Goal: Information Seeking & Learning: Learn about a topic

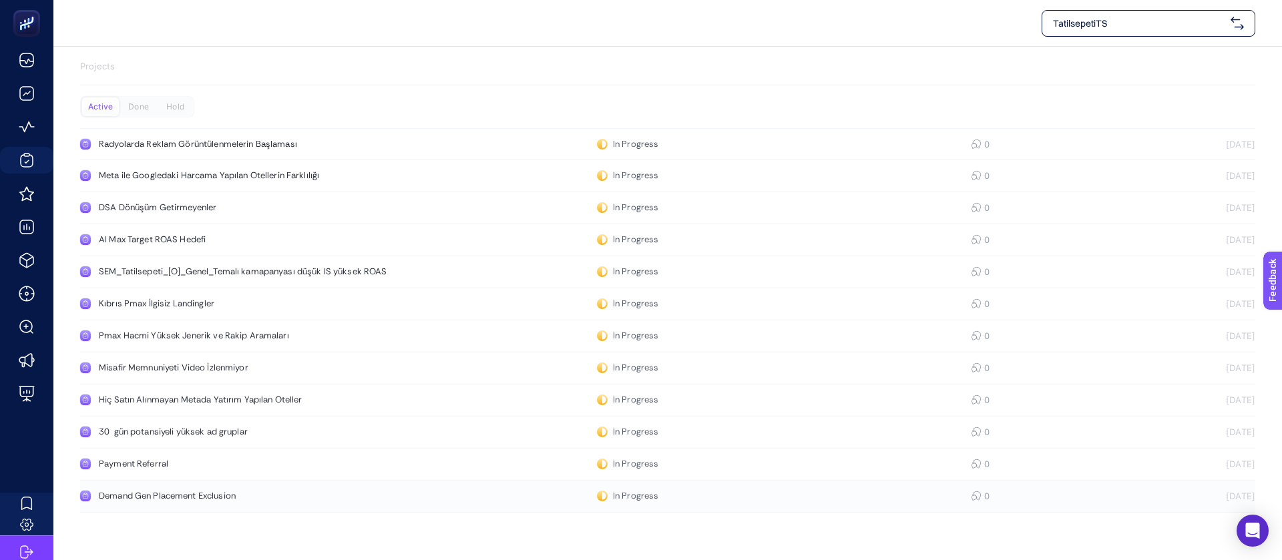
click at [142, 481] on link "Demand Gen Placement Exclusion In Progress 0 03.09.2025" at bounding box center [667, 497] width 1175 height 32
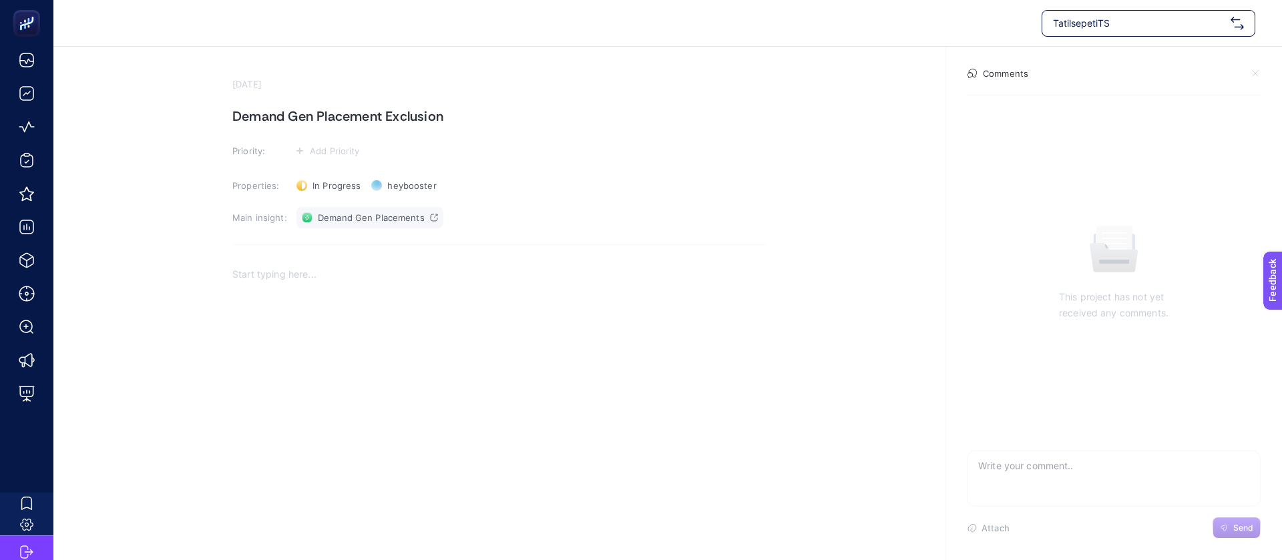
click at [362, 212] on span "Demand Gen Placements" at bounding box center [371, 217] width 107 height 11
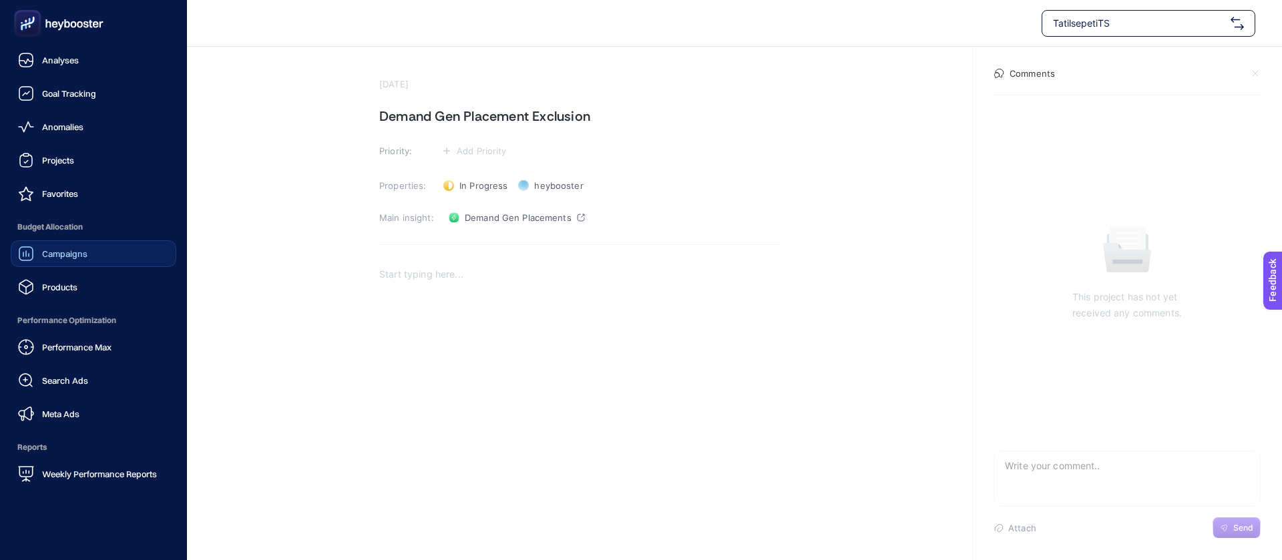
click at [92, 240] on link "Campaigns" at bounding box center [94, 253] width 166 height 27
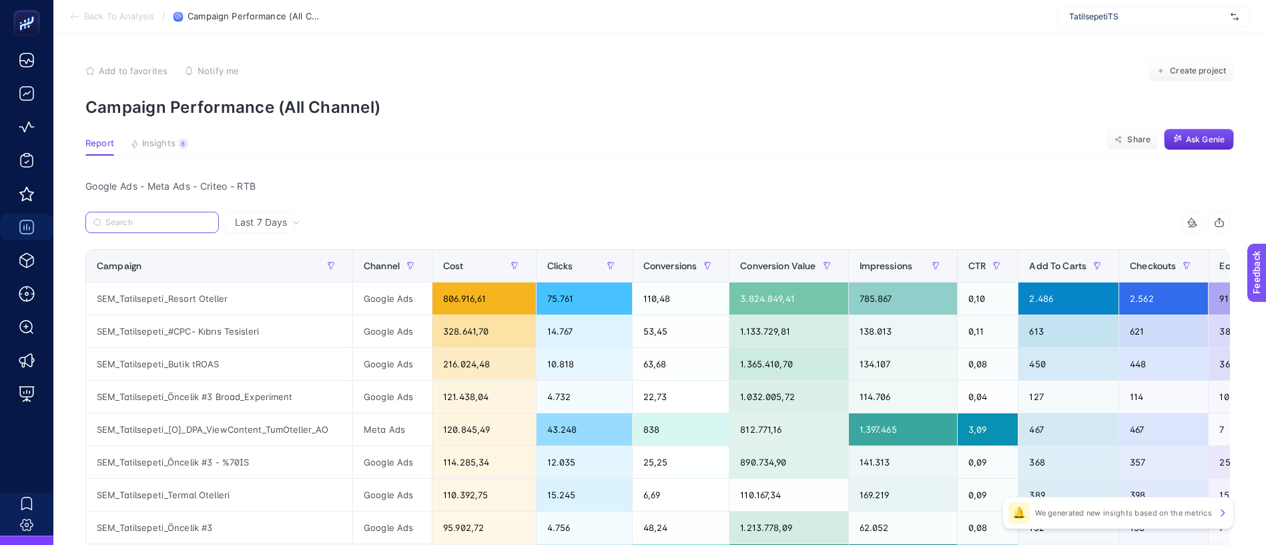
click at [144, 218] on input "Search" at bounding box center [157, 223] width 105 height 10
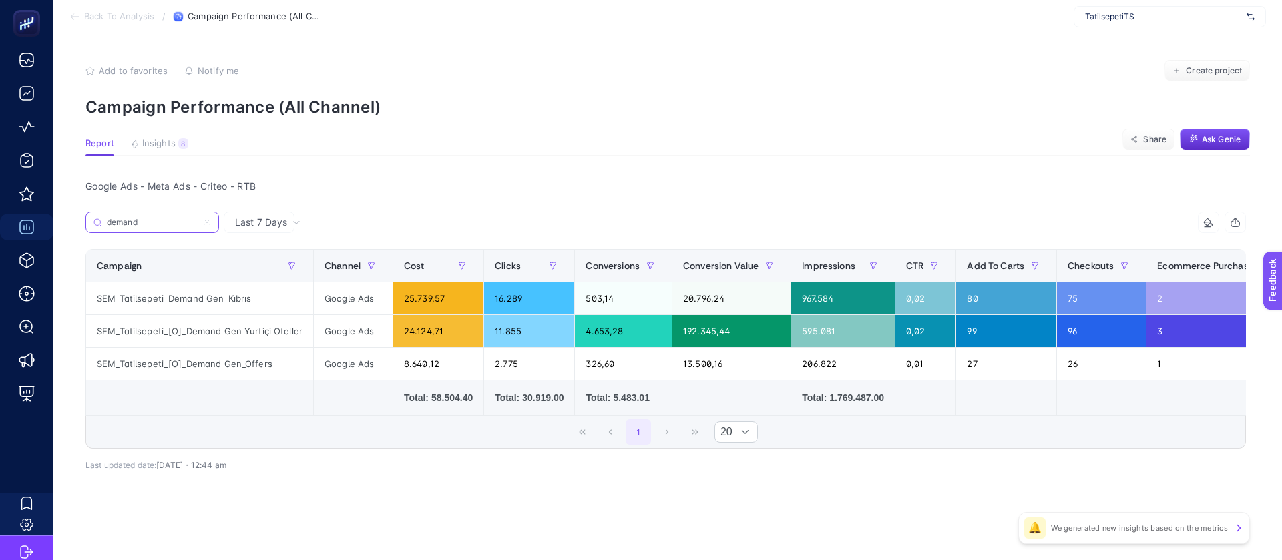
type input "demand"
click at [235, 216] on span "Last 7 Days" at bounding box center [261, 222] width 52 height 13
click at [262, 216] on span "Last 7 Days" at bounding box center [261, 222] width 52 height 13
click at [264, 276] on li "Last 30 Days" at bounding box center [259, 294] width 63 height 37
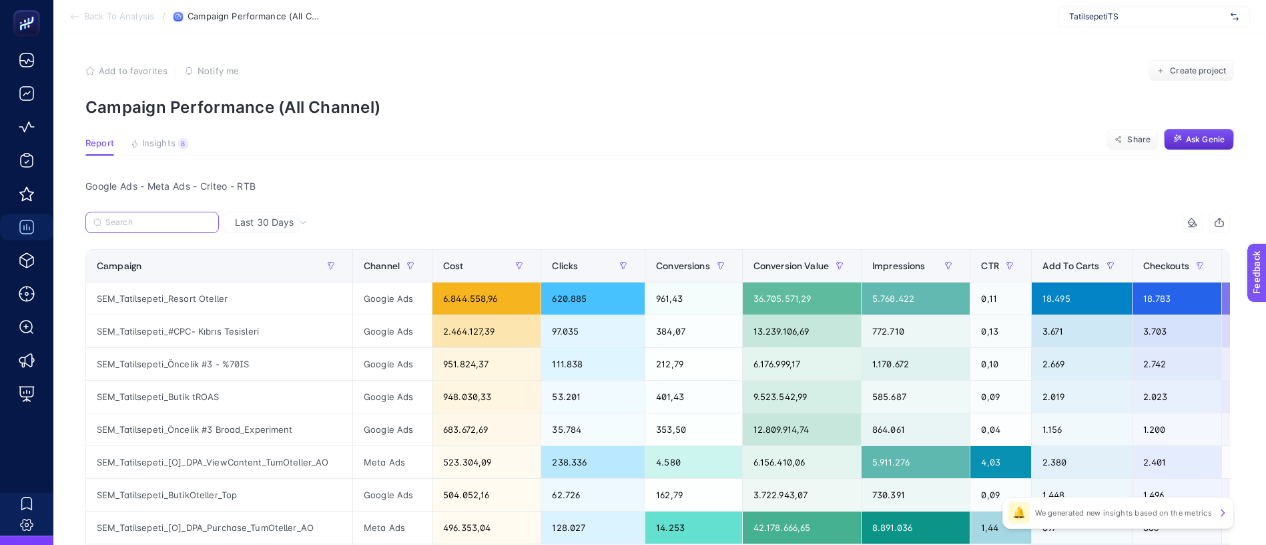
click at [162, 218] on input "Search" at bounding box center [157, 223] width 105 height 10
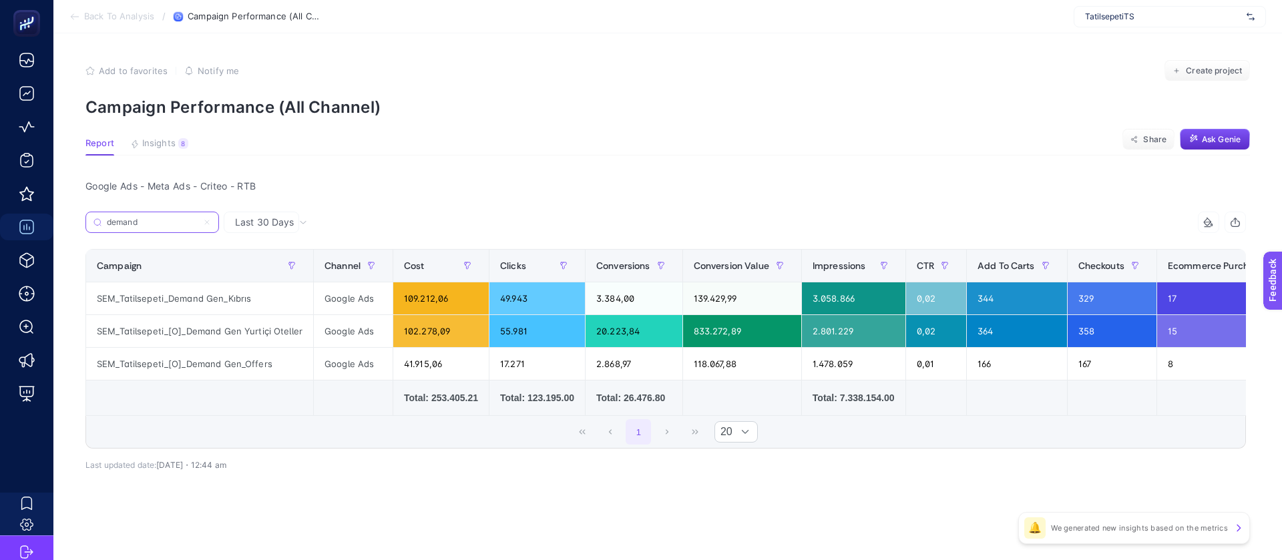
type input "demand"
click at [150, 315] on div "SEM_Tatilsepeti_[O]_Demand Gen Yurtiçi Oteller" at bounding box center [199, 331] width 227 height 32
click at [168, 115] on article "Add to favorites false Notify me Create project Campaign Performance (All Chann…" at bounding box center [667, 296] width 1228 height 527
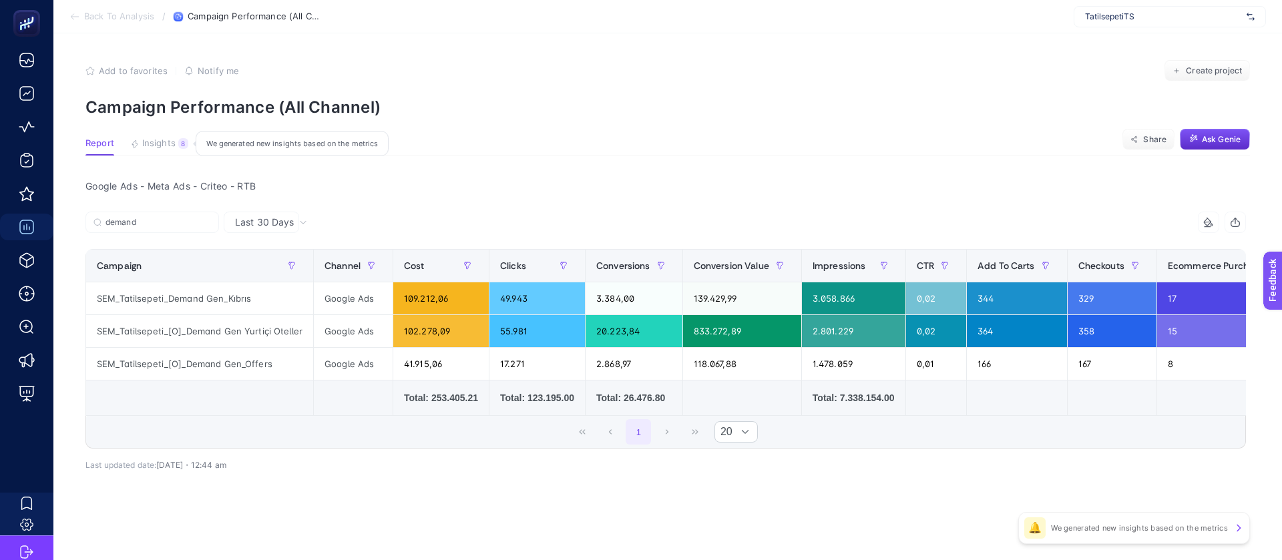
click at [156, 138] on span "Insights" at bounding box center [158, 143] width 33 height 11
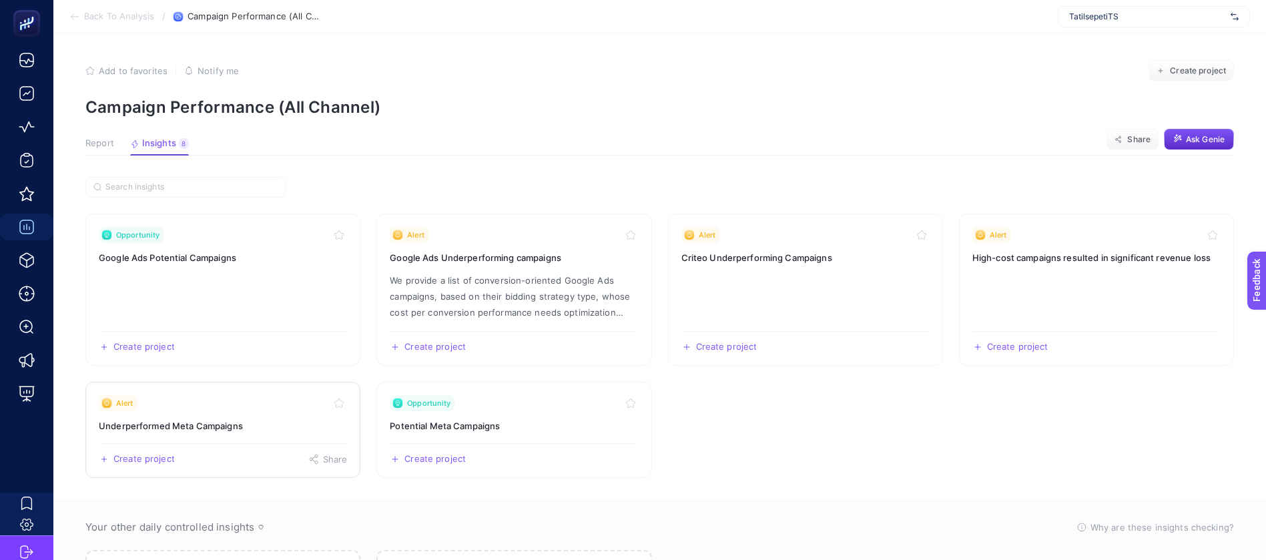
click at [202, 443] on div "Create project Share" at bounding box center [223, 453] width 248 height 21
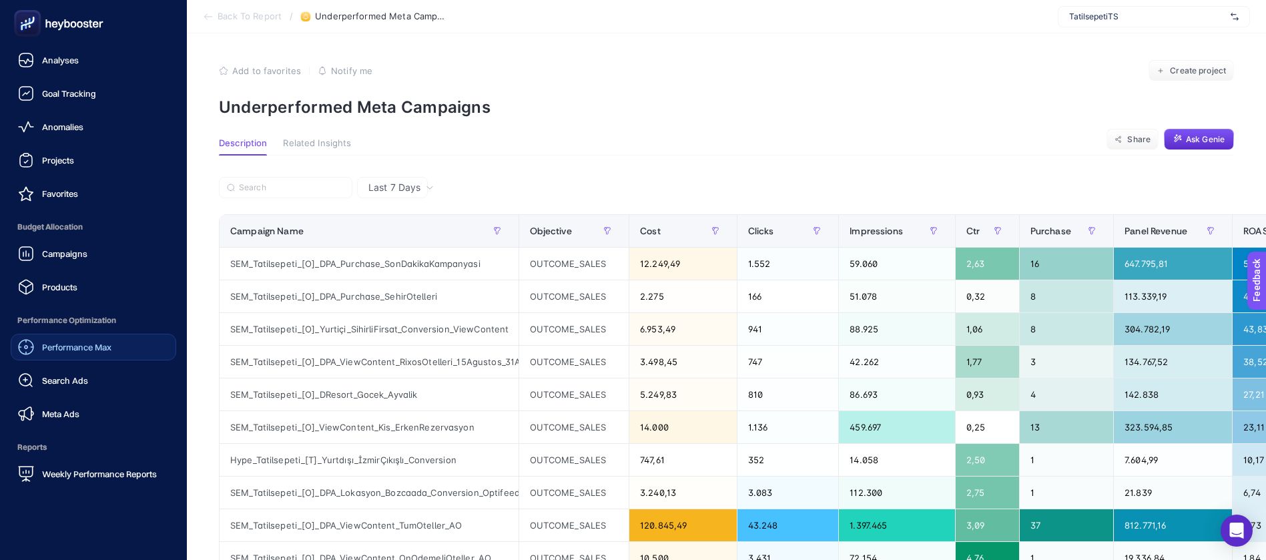
click at [95, 339] on div "Performance Max" at bounding box center [64, 347] width 93 height 16
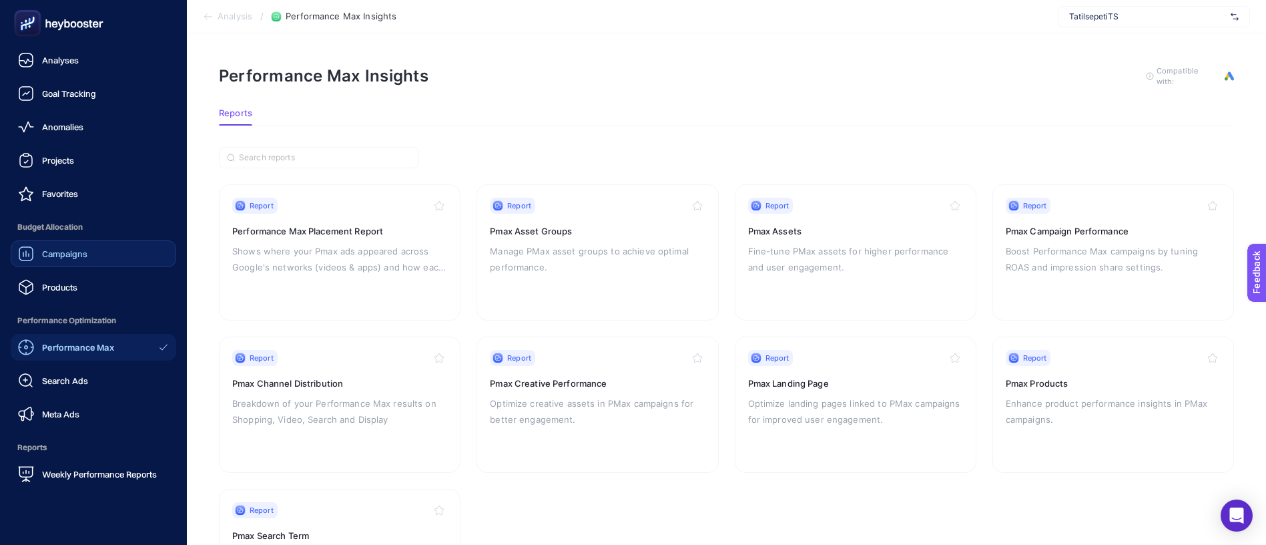
click at [85, 240] on link "Campaigns" at bounding box center [94, 253] width 166 height 27
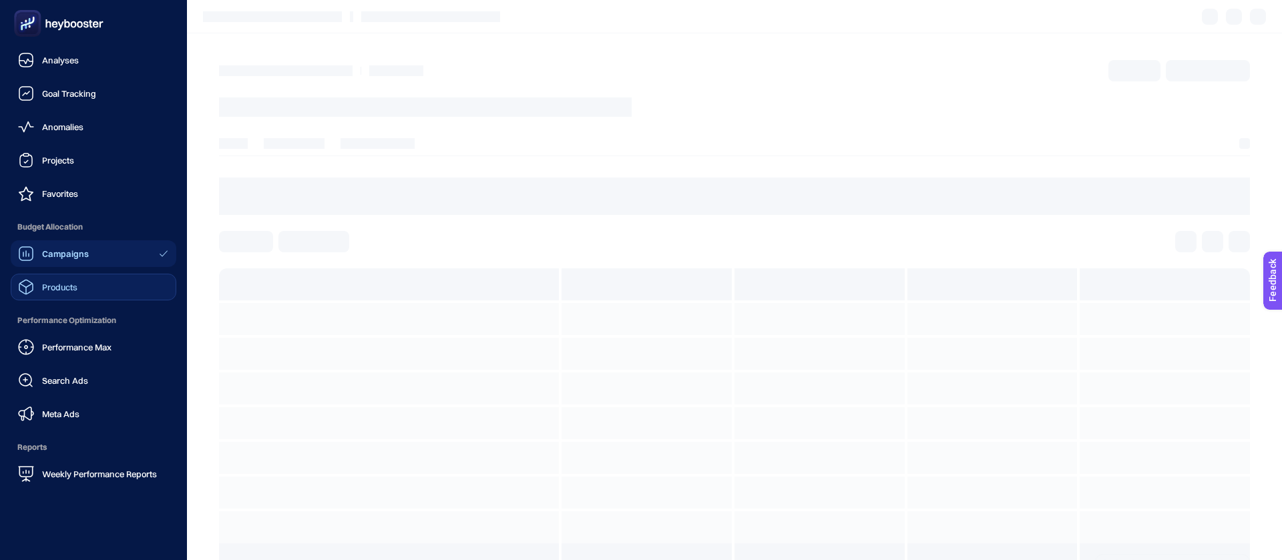
click at [85, 274] on link "Products" at bounding box center [94, 287] width 166 height 27
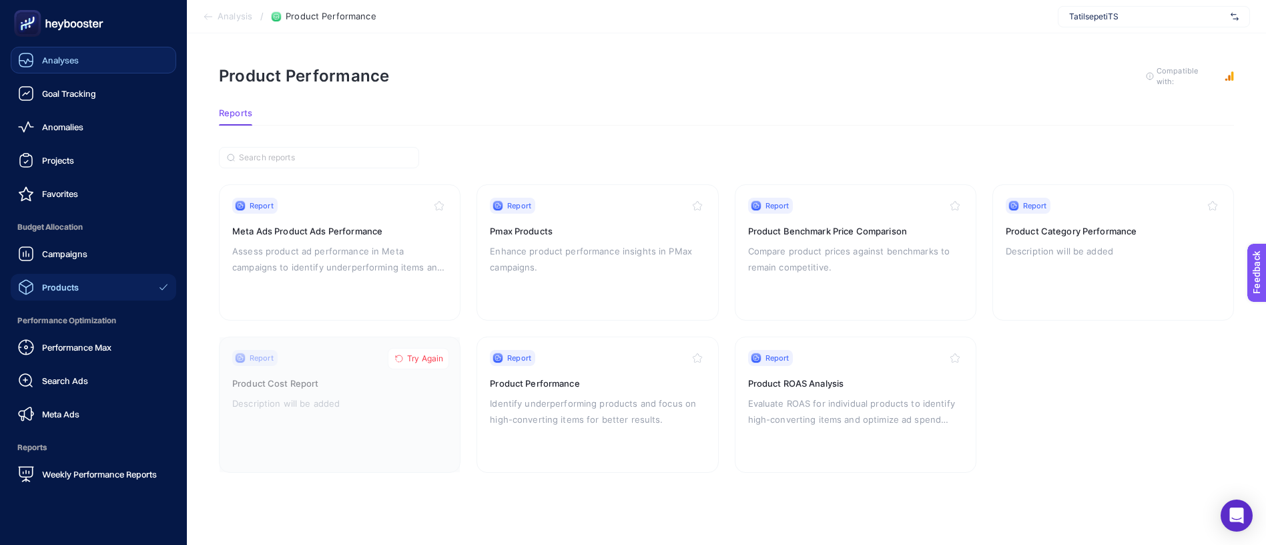
click at [86, 58] on link "Analyses" at bounding box center [94, 60] width 166 height 27
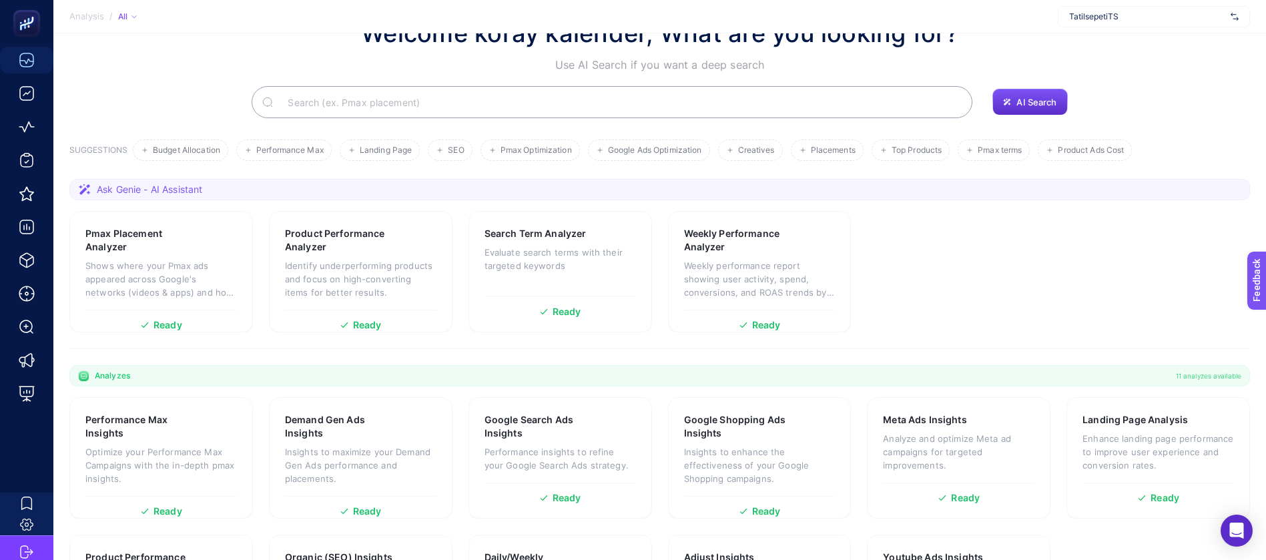
scroll to position [95, 0]
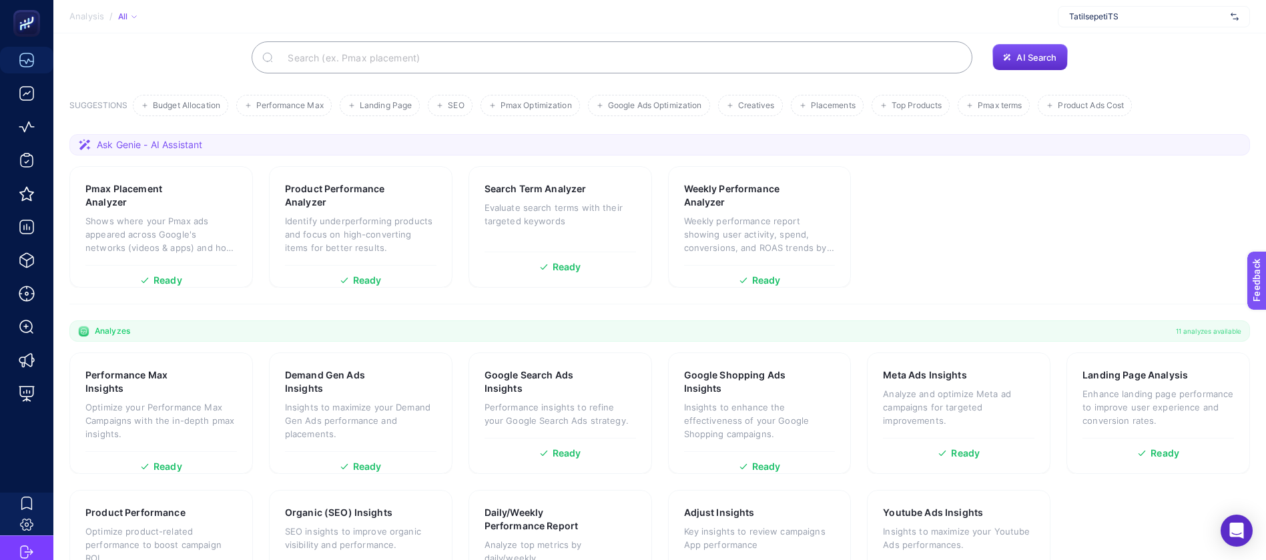
click at [350, 39] on input "Search" at bounding box center [619, 57] width 685 height 37
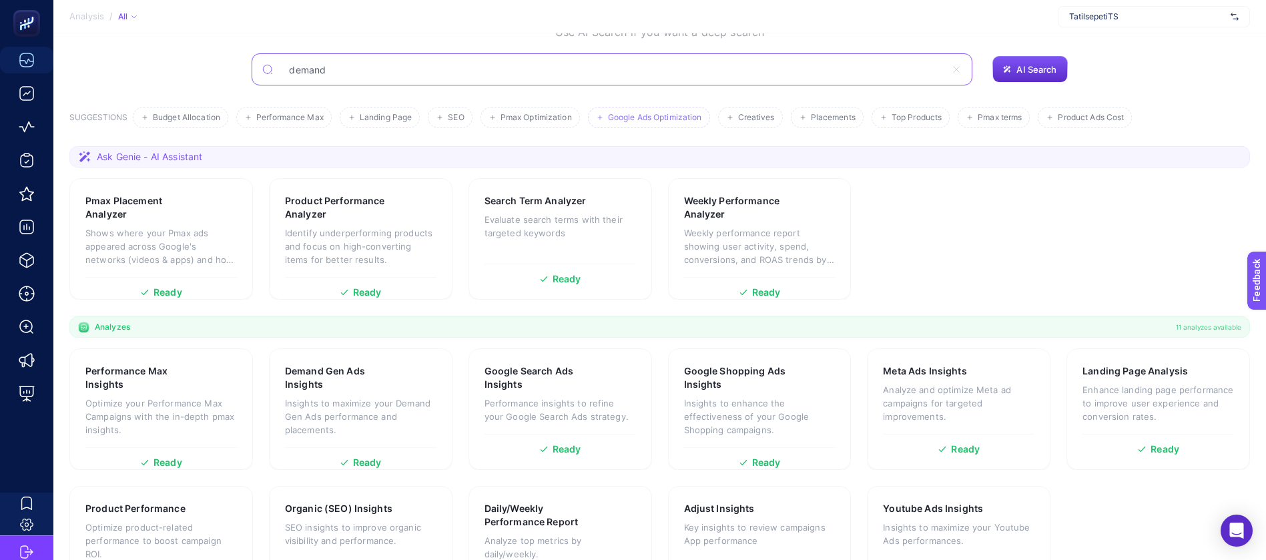
type input "demand"
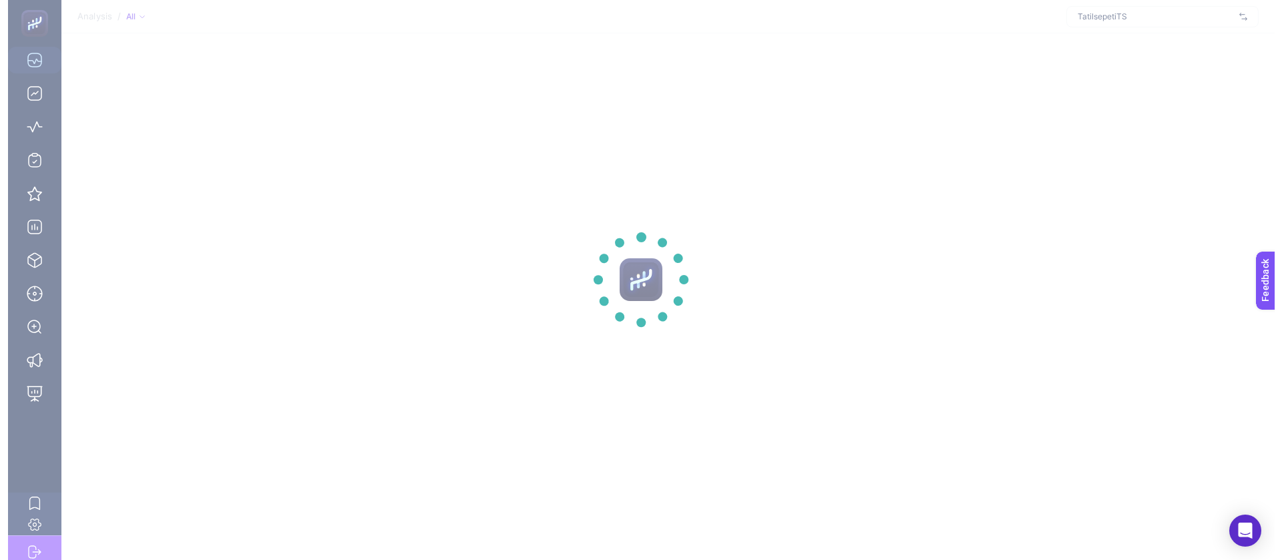
scroll to position [0, 0]
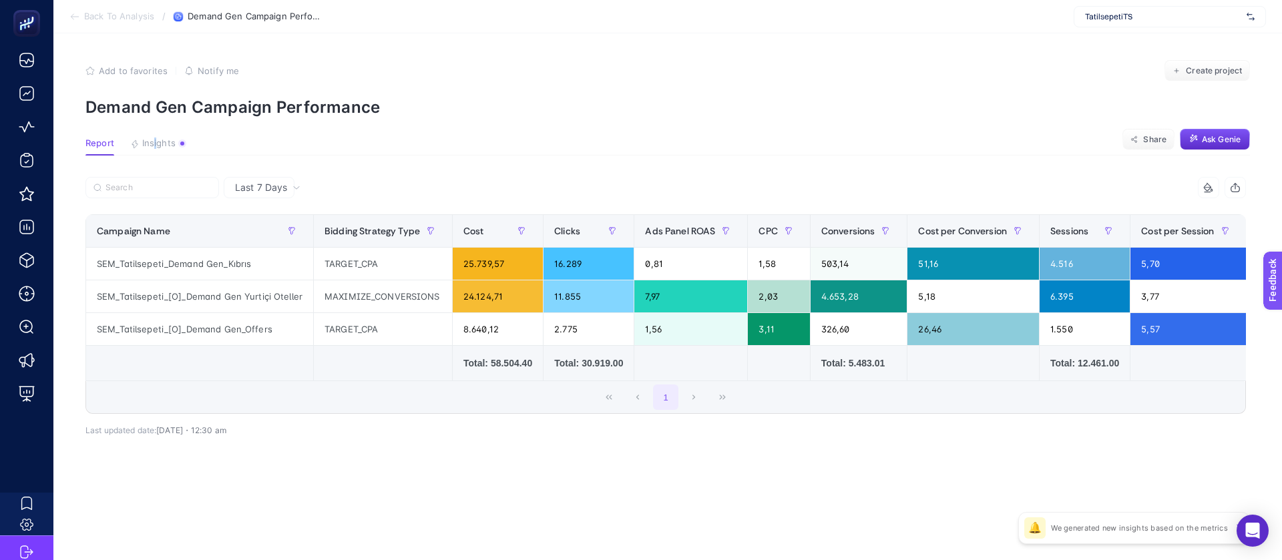
click at [142, 115] on article "Add to favorites false Notify me Create project Demand Gen Campaign Performance…" at bounding box center [667, 296] width 1228 height 527
click at [149, 138] on span "Insights" at bounding box center [158, 143] width 33 height 11
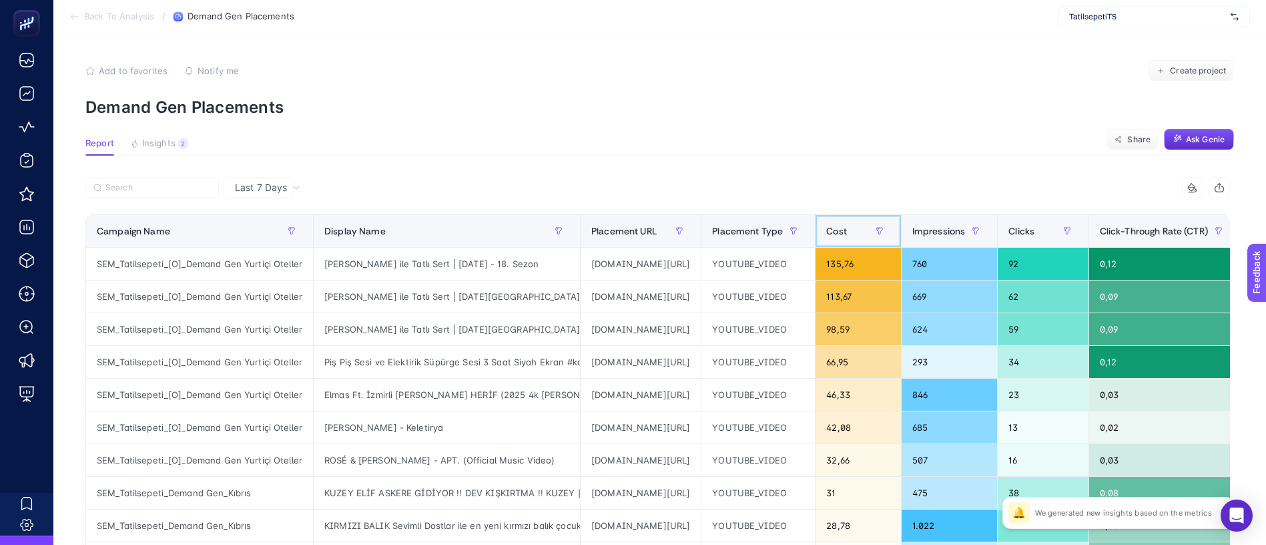
drag, startPoint x: 852, startPoint y: 198, endPoint x: 864, endPoint y: 194, distance: 12.7
click at [847, 226] on span "Cost" at bounding box center [836, 231] width 21 height 11
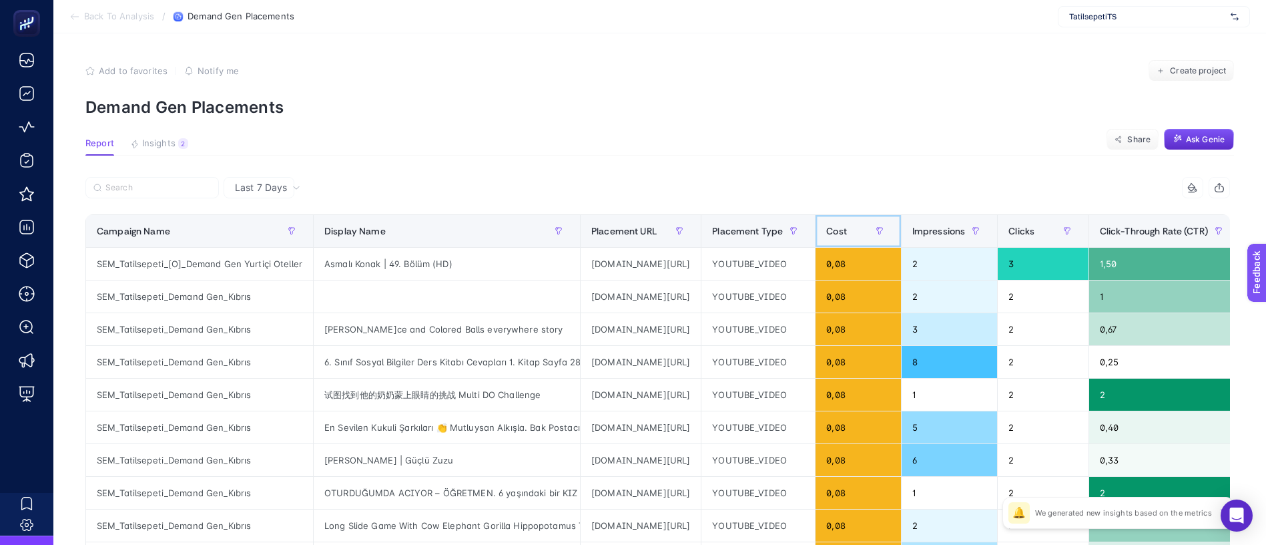
click at [864, 220] on div "Cost" at bounding box center [857, 230] width 63 height 21
